Goal: Browse casually

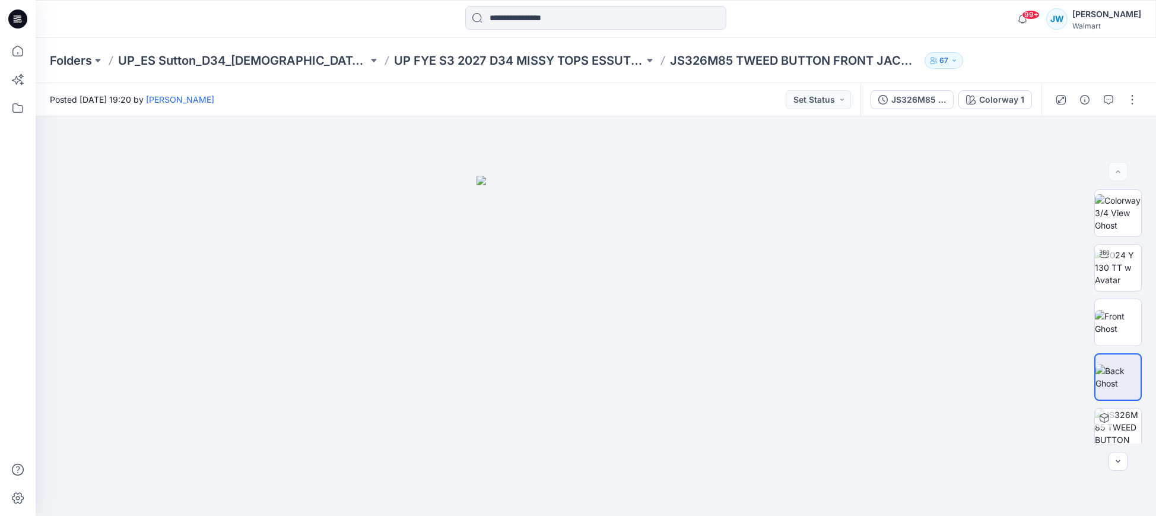
click at [17, 20] on icon at bounding box center [16, 20] width 4 height 1
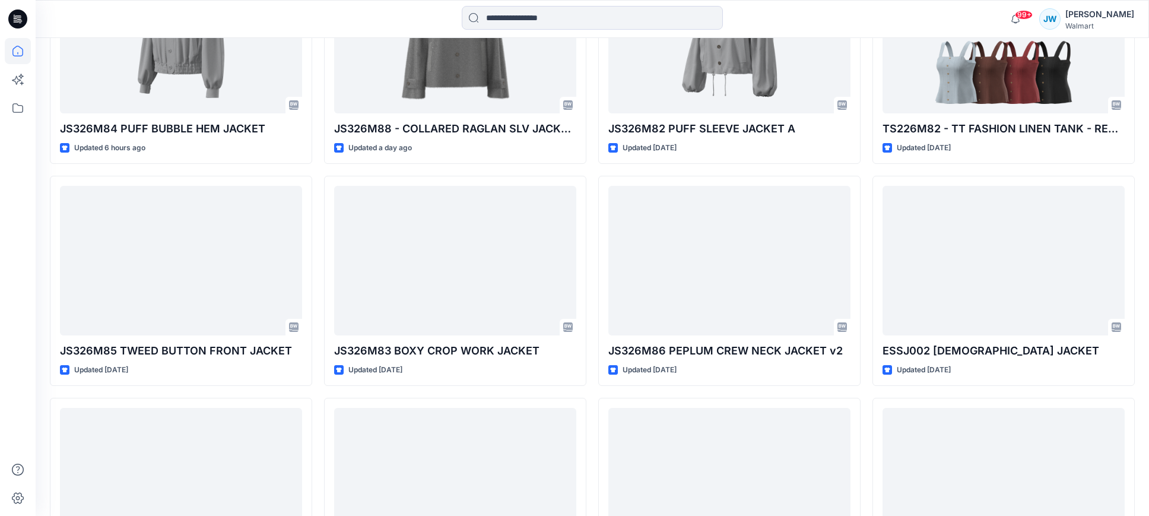
scroll to position [464, 0]
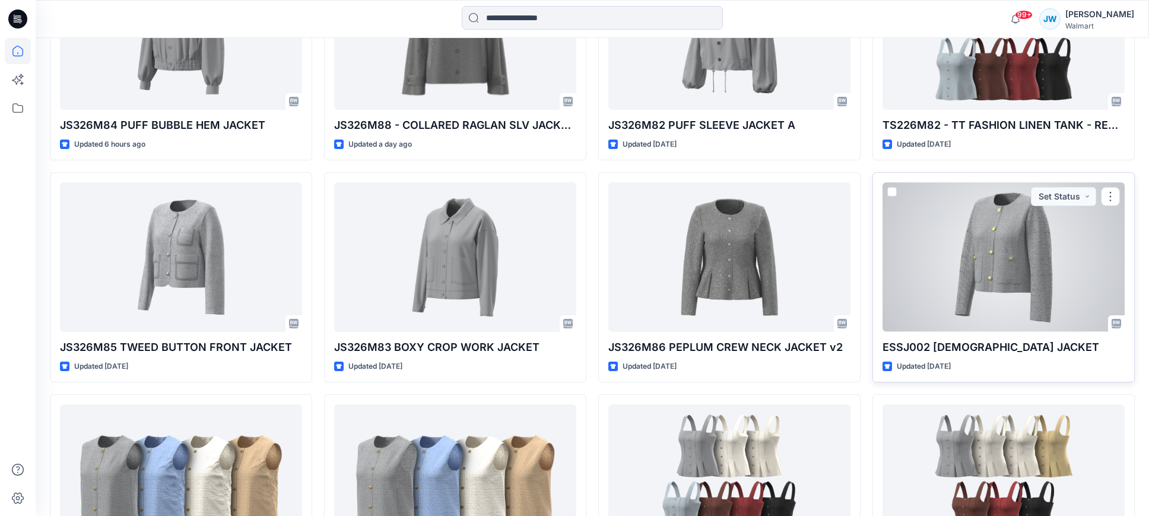
click at [1009, 270] on div at bounding box center [1004, 256] width 242 height 149
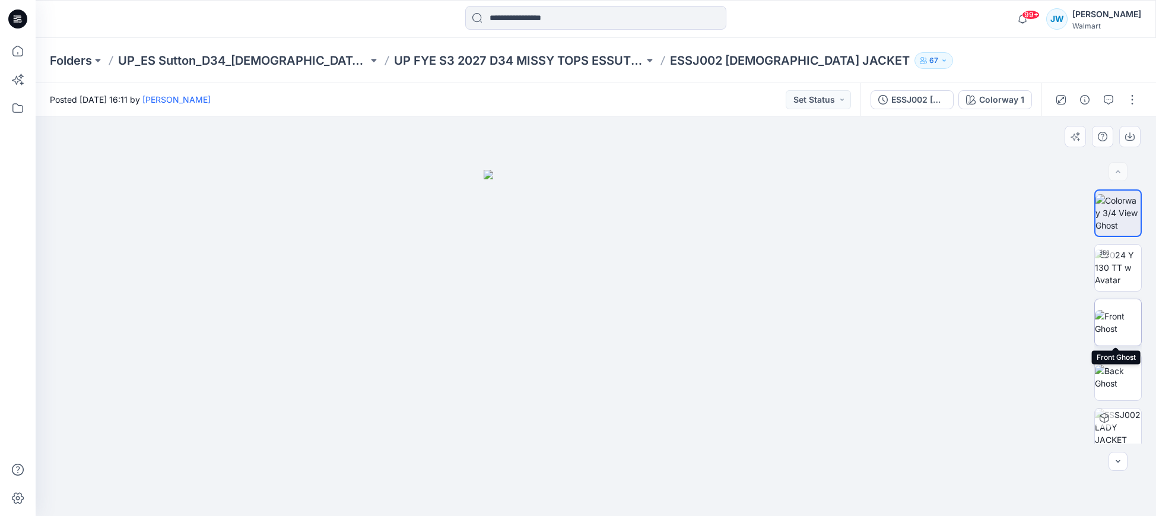
click at [1117, 319] on img at bounding box center [1118, 322] width 46 height 25
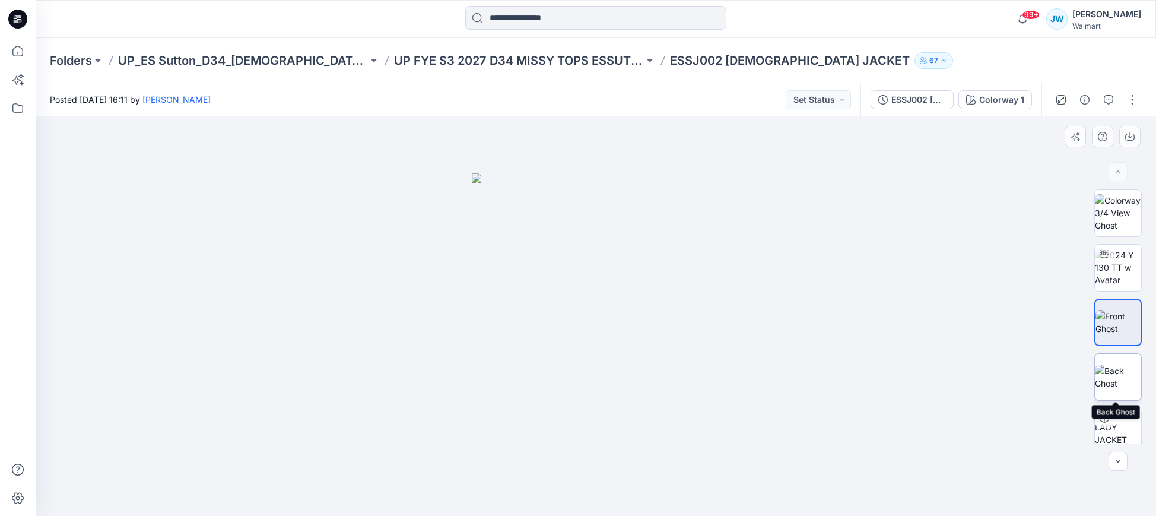
click at [1108, 371] on img at bounding box center [1118, 376] width 46 height 25
click at [18, 20] on icon at bounding box center [17, 19] width 19 height 38
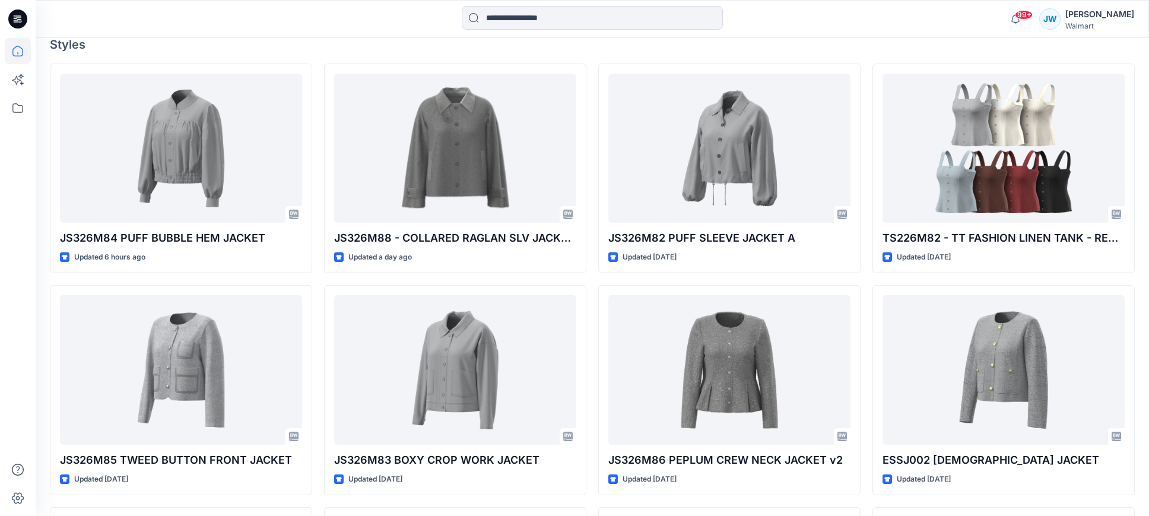
scroll to position [353, 0]
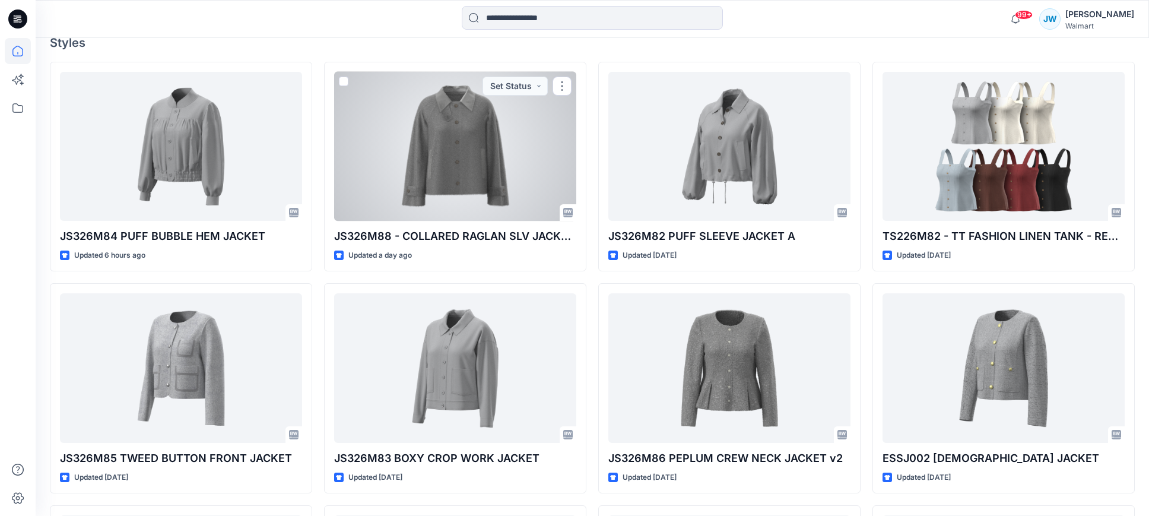
click at [456, 161] on div at bounding box center [455, 146] width 242 height 149
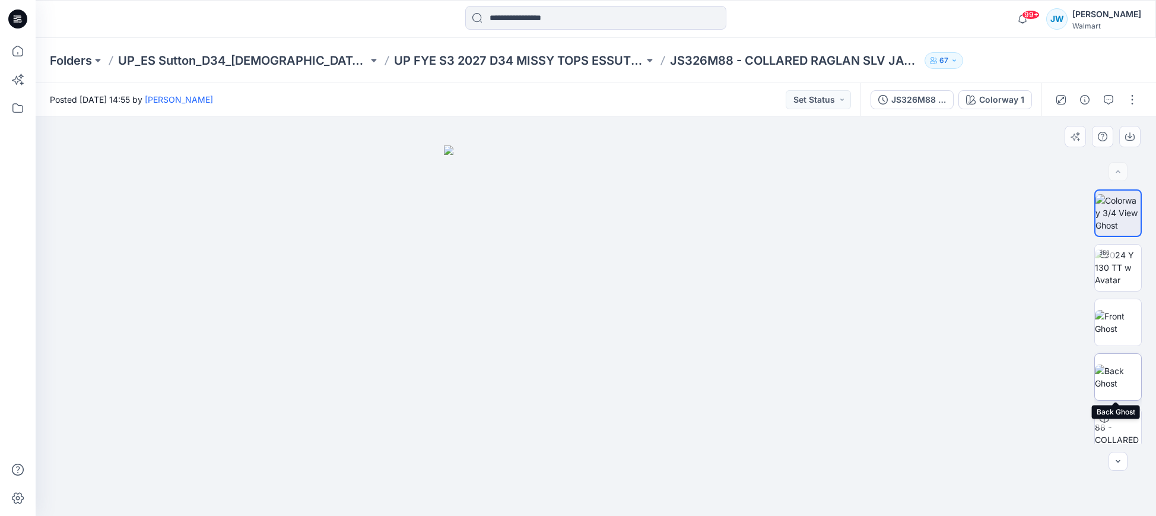
click at [1112, 371] on img at bounding box center [1118, 376] width 46 height 25
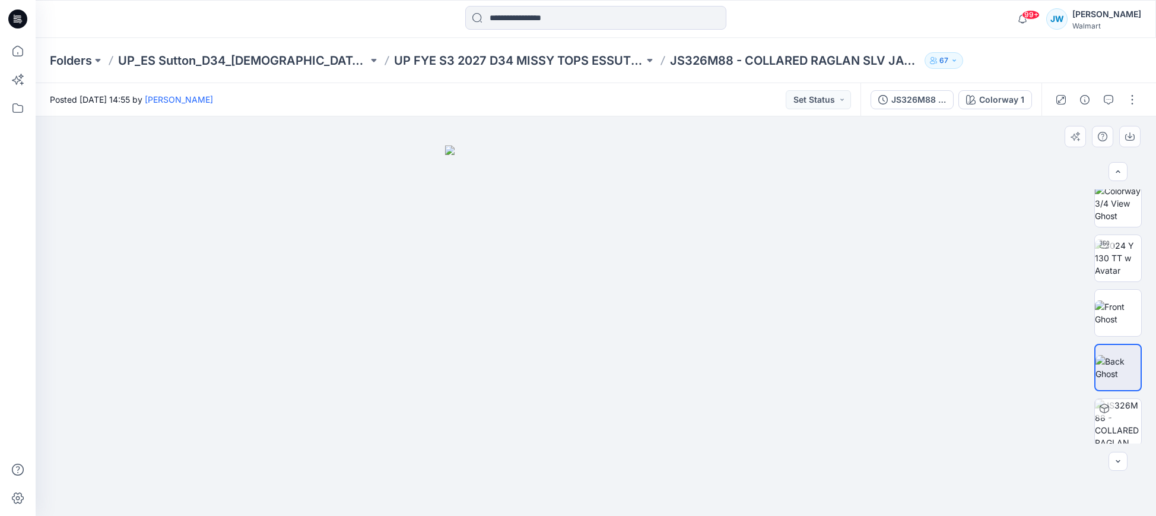
scroll to position [11, 0]
